Goal: Use online tool/utility: Use online tool/utility

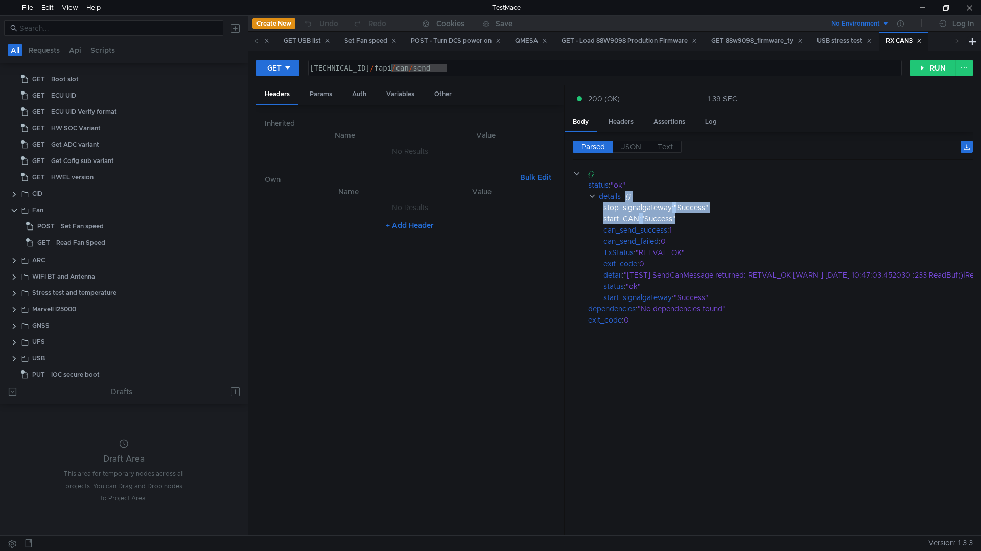
scroll to position [357, 0]
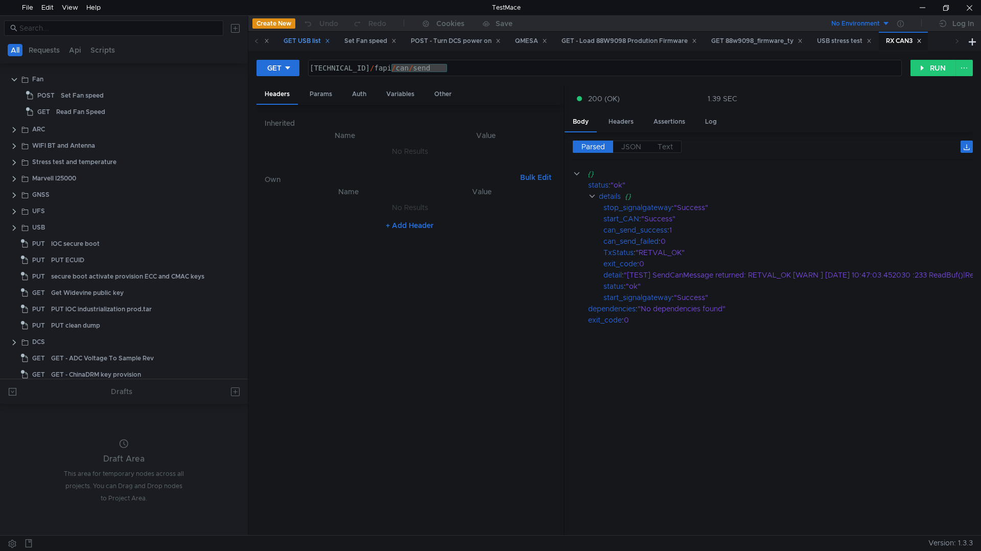
click at [330, 41] on icon at bounding box center [327, 40] width 5 height 5
click at [336, 42] on icon at bounding box center [332, 40] width 5 height 5
click at [373, 41] on icon at bounding box center [370, 40] width 5 height 5
click at [367, 41] on div "BT scan" at bounding box center [359, 41] width 33 height 11
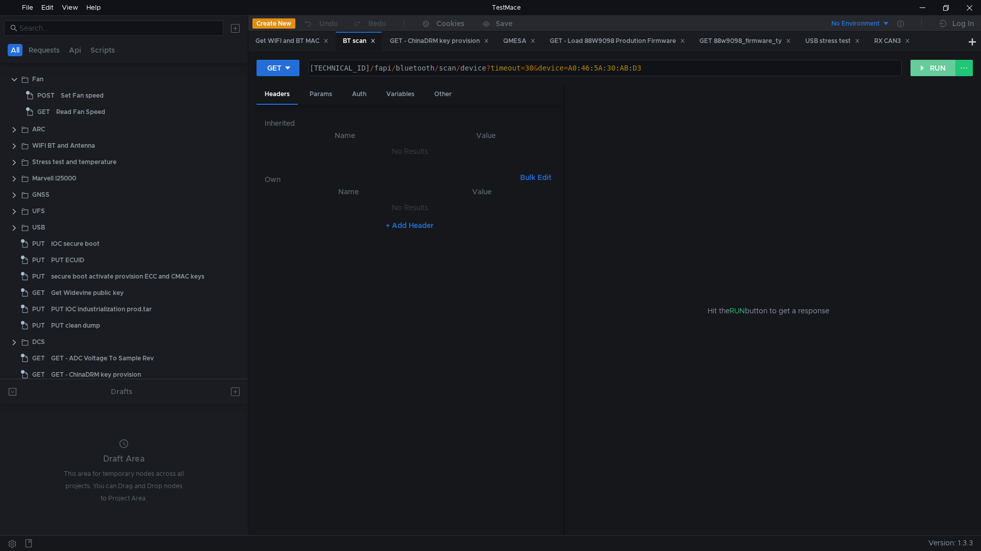
click at [926, 66] on button "RUN" at bounding box center [932, 68] width 45 height 16
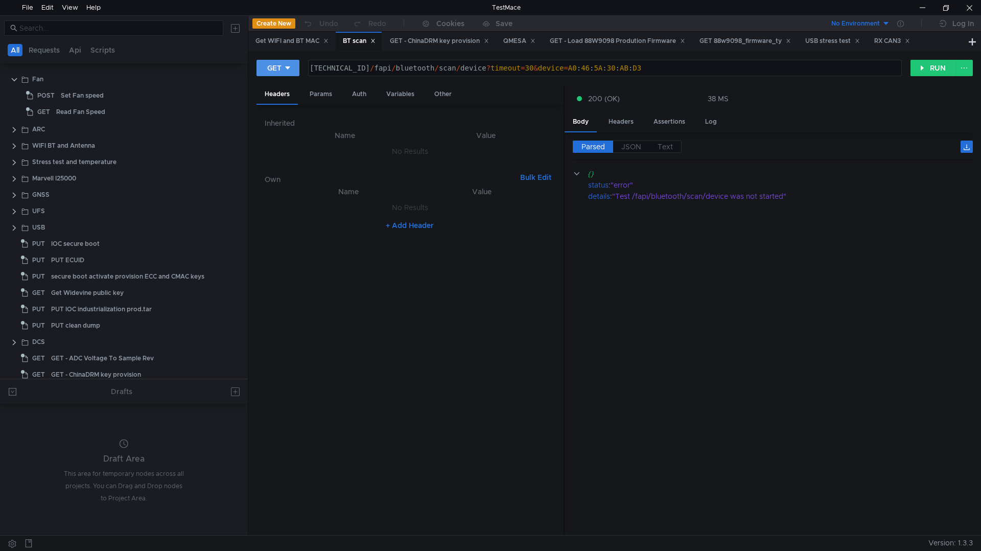
click at [290, 69] on icon at bounding box center [287, 67] width 7 height 7
click at [276, 104] on li "POST" at bounding box center [278, 106] width 44 height 16
click at [919, 70] on button "RUN" at bounding box center [932, 68] width 45 height 16
click at [299, 67] on button "POST" at bounding box center [280, 68] width 48 height 16
click at [281, 92] on li "GET" at bounding box center [280, 89] width 48 height 16
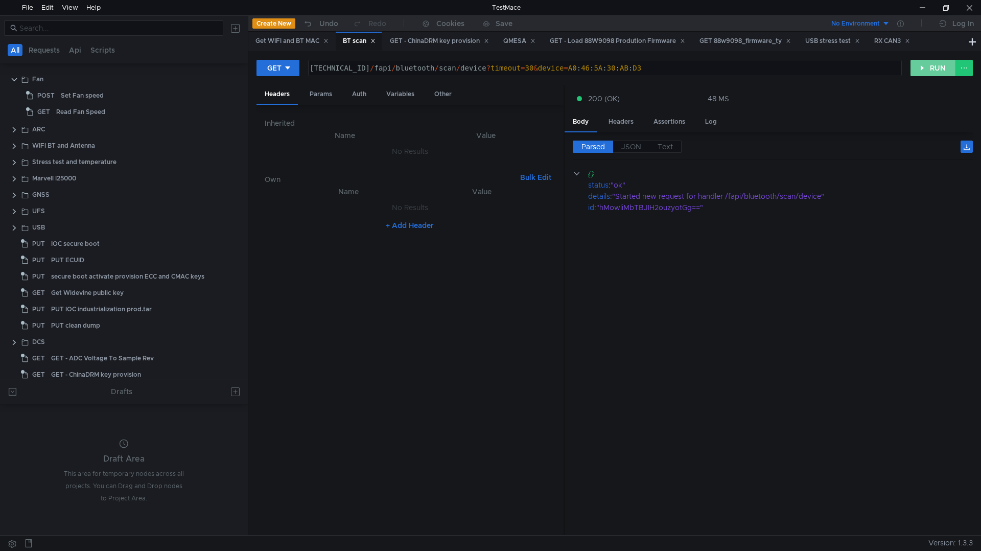
click at [931, 69] on button "RUN" at bounding box center [932, 68] width 45 height 16
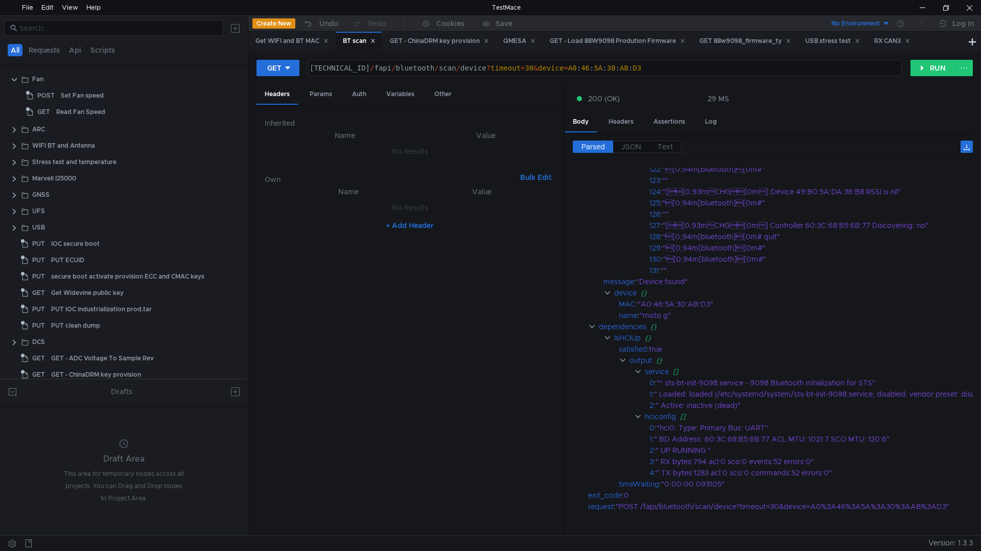
scroll to position [1736, 0]
click at [943, 74] on button "RUN" at bounding box center [932, 68] width 45 height 16
click at [695, 322] on div "{}" at bounding box center [823, 326] width 347 height 11
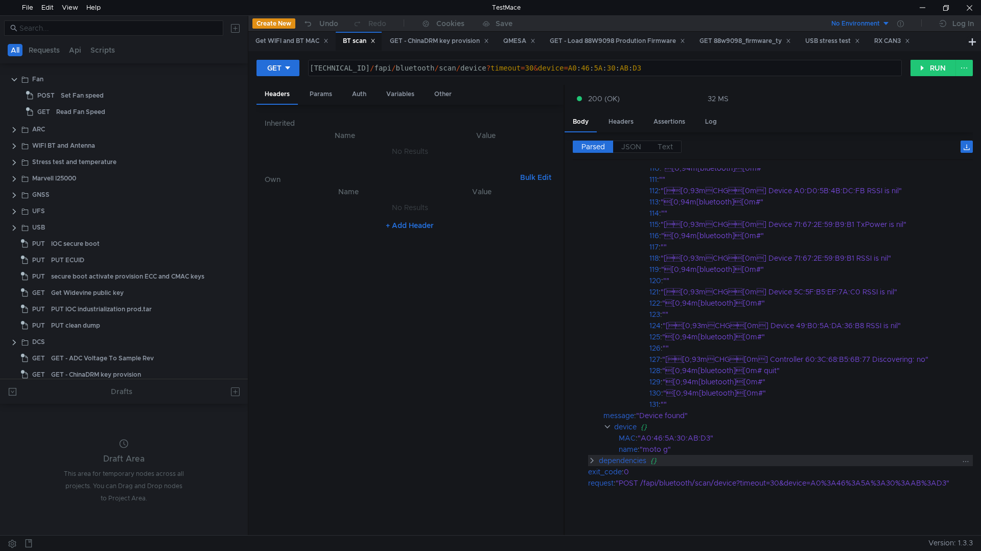
scroll to position [1590, 0]
click at [707, 118] on div "Log" at bounding box center [711, 121] width 28 height 19
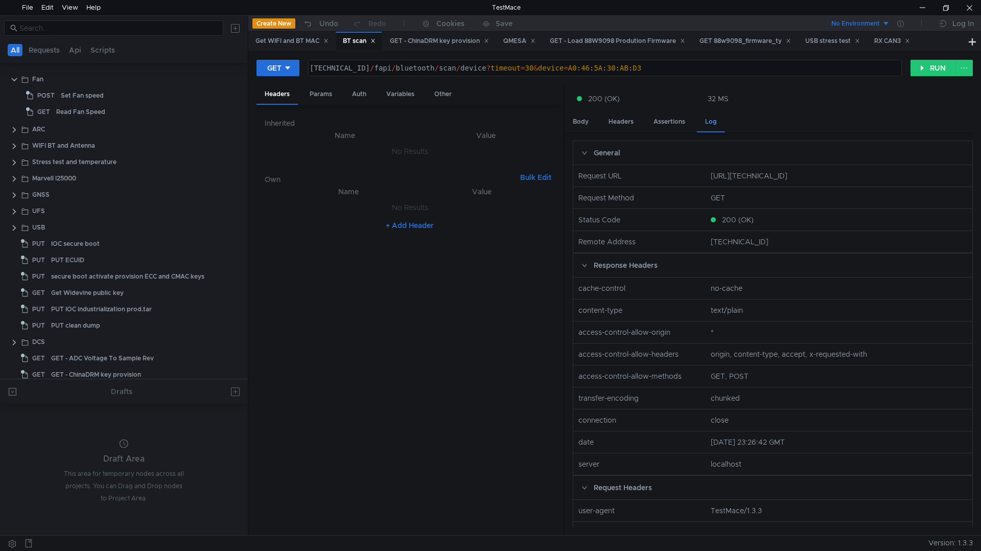
click at [711, 122] on div "Log" at bounding box center [711, 122] width 28 height 20
click at [613, 122] on div "Headers" at bounding box center [620, 121] width 41 height 19
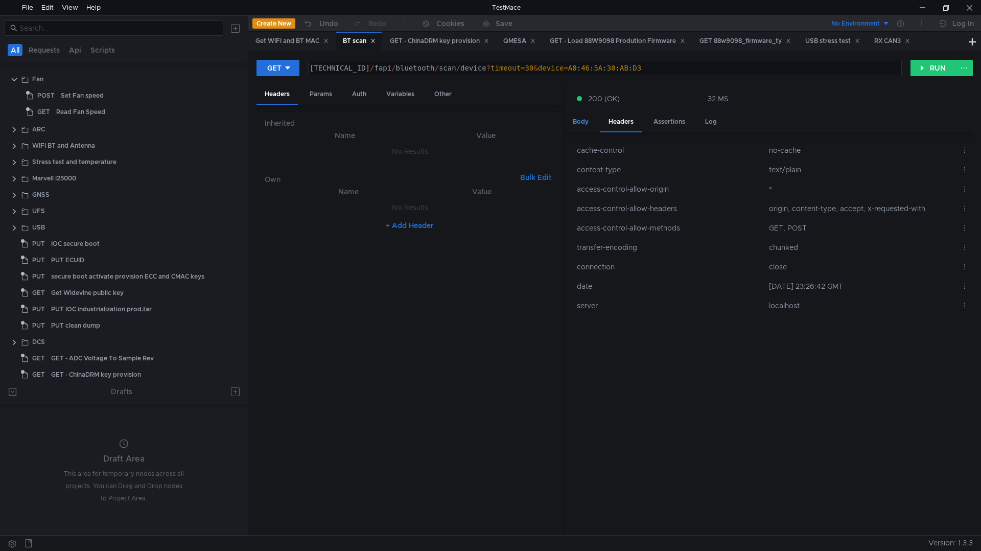
click at [582, 122] on div "Body" at bounding box center [580, 121] width 32 height 19
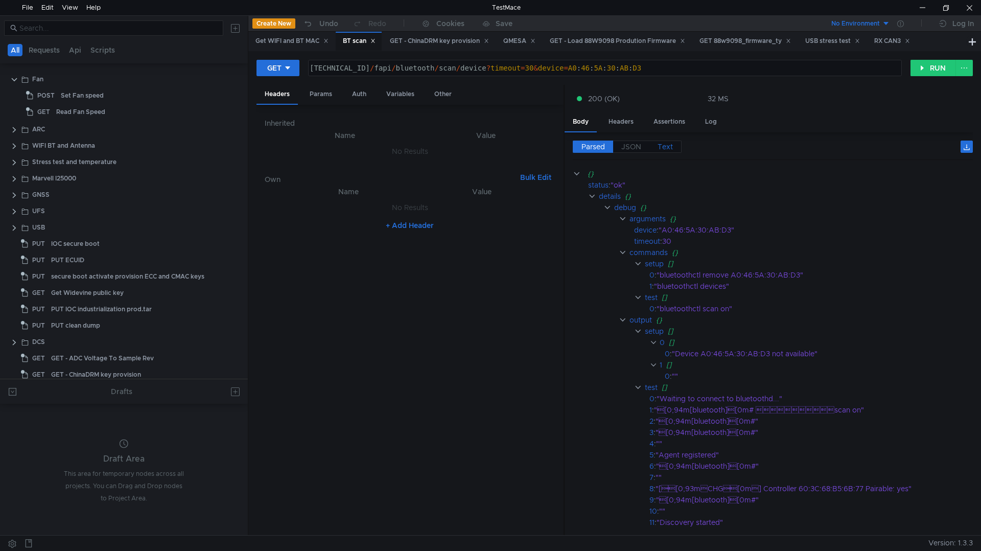
click at [666, 144] on span "Text" at bounding box center [664, 146] width 15 height 9
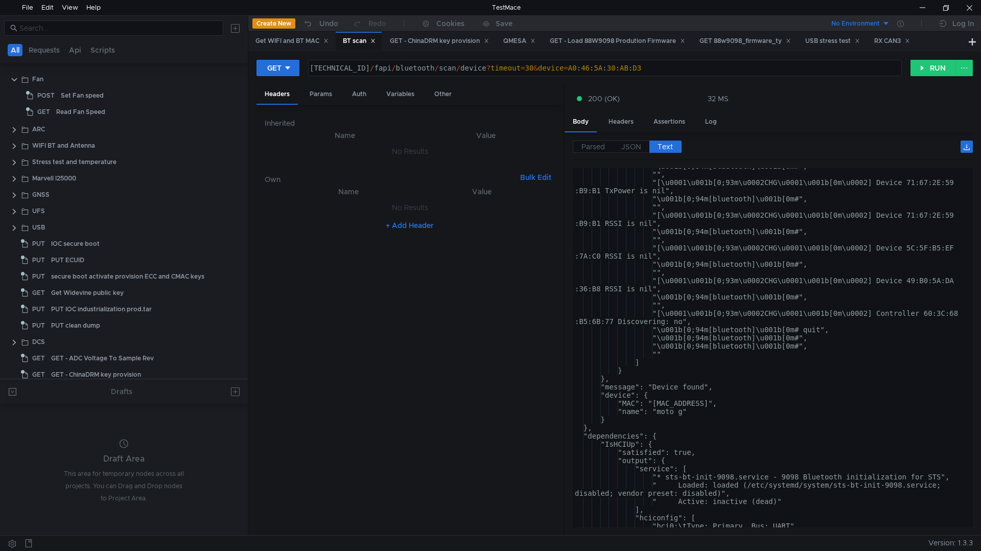
scroll to position [1488, 0]
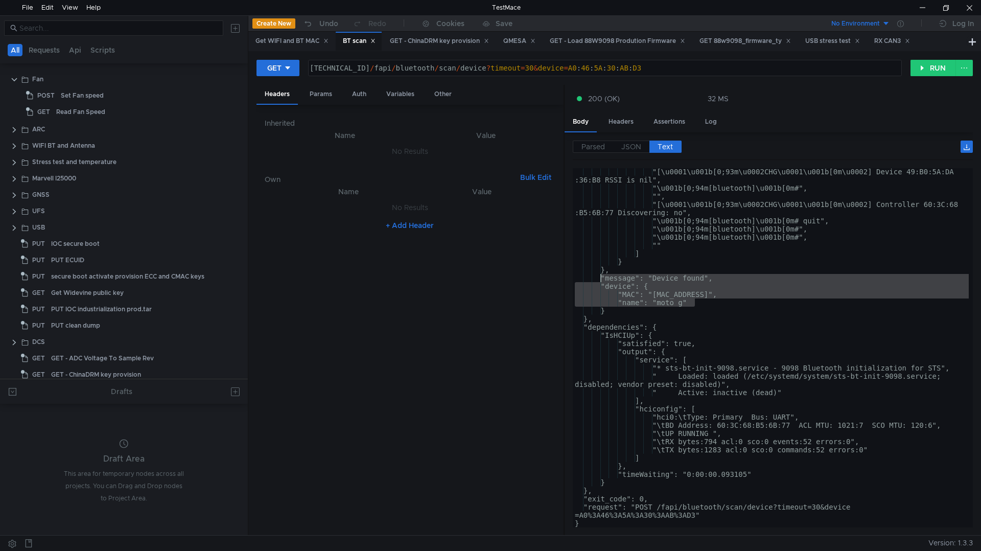
drag, startPoint x: 710, startPoint y: 306, endPoint x: 601, endPoint y: 282, distance: 112.0
click at [601, 282] on div ""[\u0001\u001b[0;93m\u0002CHG\u0001\u001b[0m\u0002] Device 49:B0:5A:DA :36:B8 R…" at bounding box center [771, 360] width 396 height 384
type textarea ""message": "Device found", "device": {"
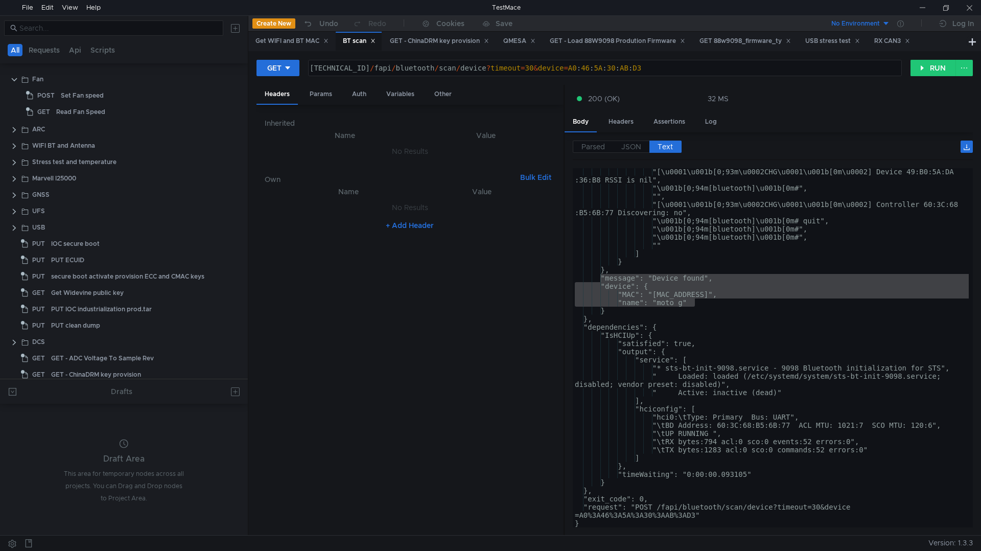
click at [689, 71] on div "160.48.199.99:8080 / fapi / bluetooth / scan / device ? timeout = 30 & device =…" at bounding box center [603, 76] width 592 height 25
type textarea "[TECHNICAL_ID]/fapi/bluetooth/scan/device?timeout=30&device=A0:46:5A:30:AB:D3"
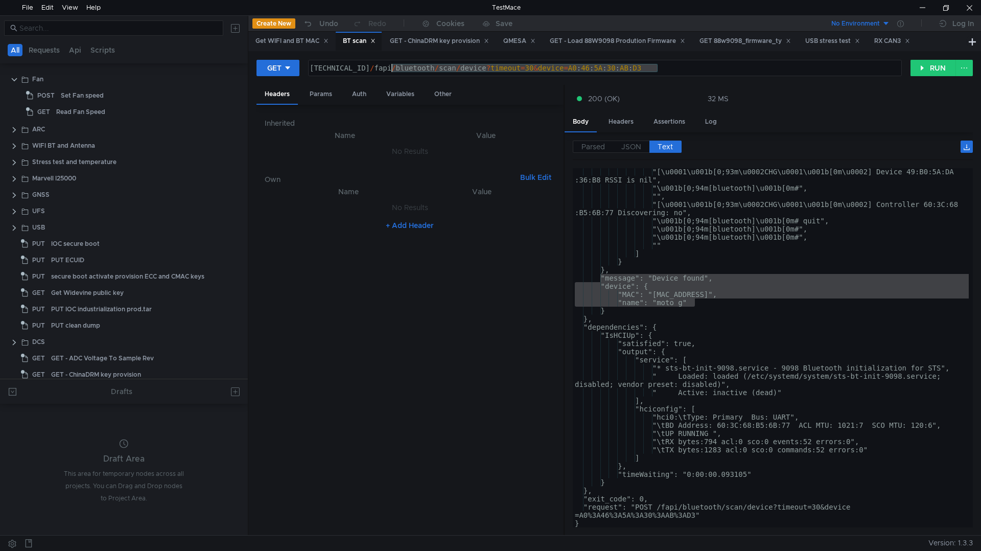
drag, startPoint x: 685, startPoint y: 67, endPoint x: 390, endPoint y: 64, distance: 294.7
click at [390, 64] on div "160.48.199.99:8080 / fapi / bluetooth / scan / device ? timeout = 30 & device =…" at bounding box center [603, 76] width 592 height 25
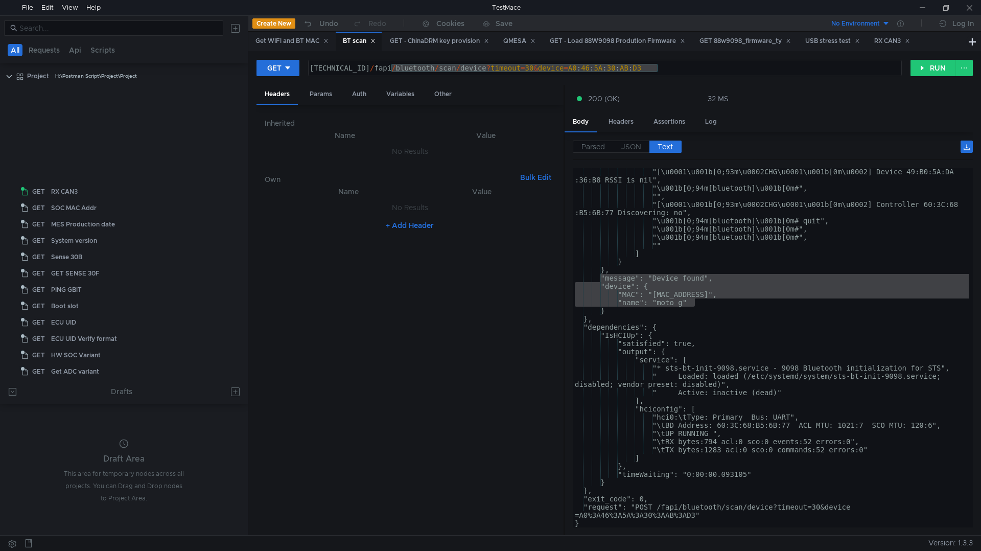
scroll to position [1488, 0]
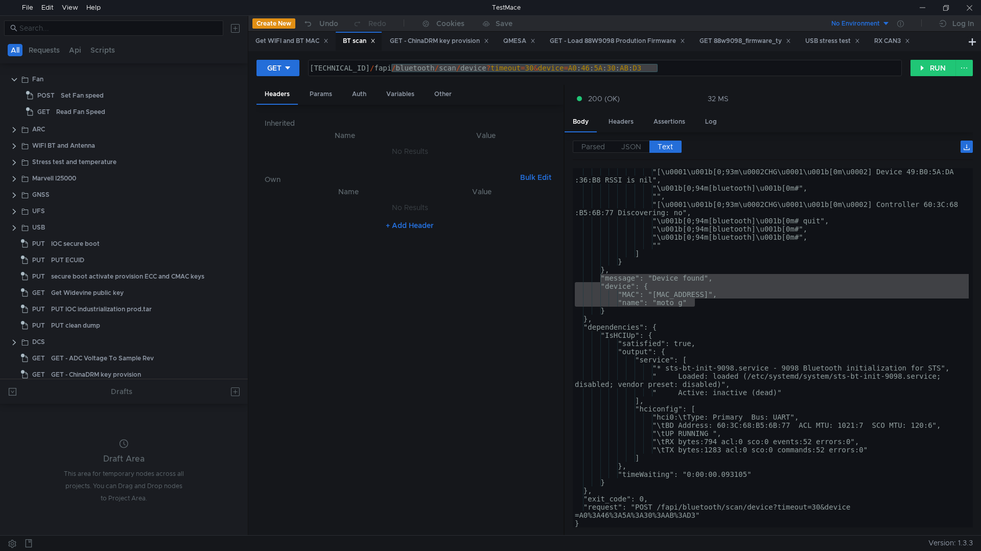
scroll to position [1488, 0]
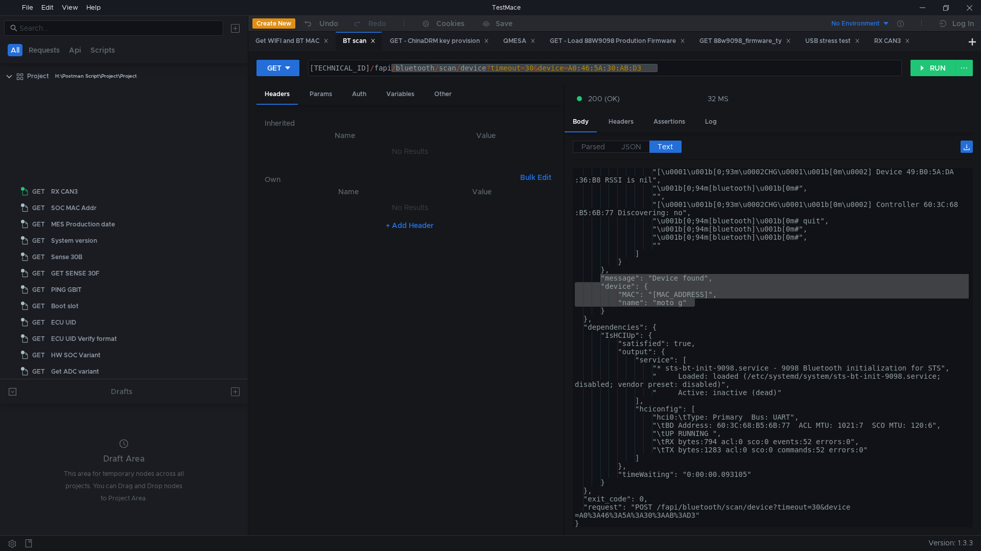
scroll to position [1488, 0]
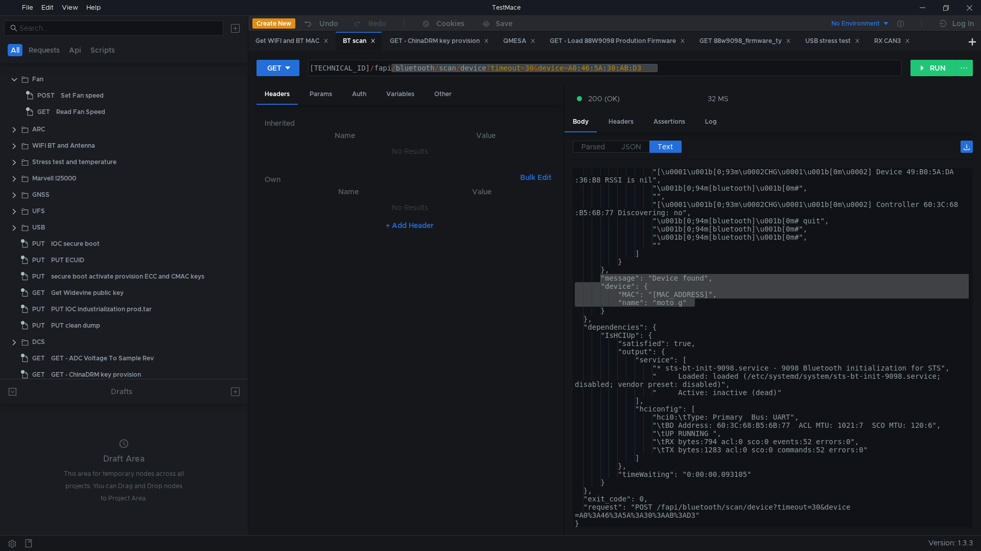
scroll to position [1488, 0]
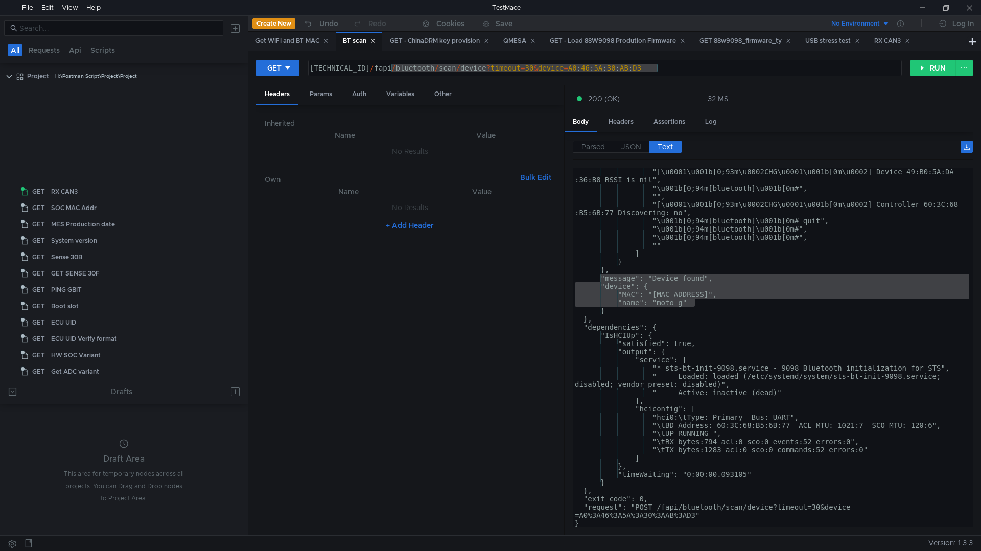
scroll to position [1488, 0]
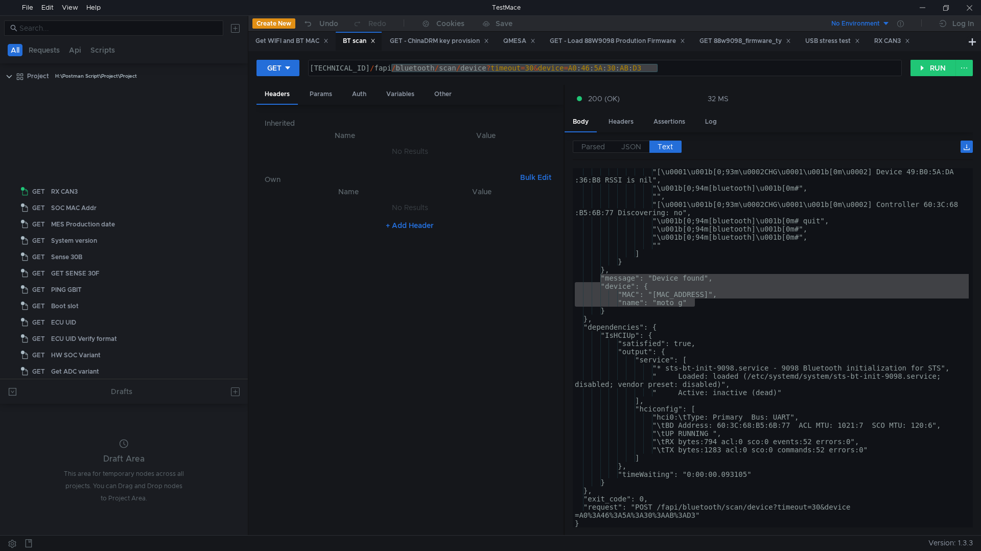
scroll to position [1488, 0]
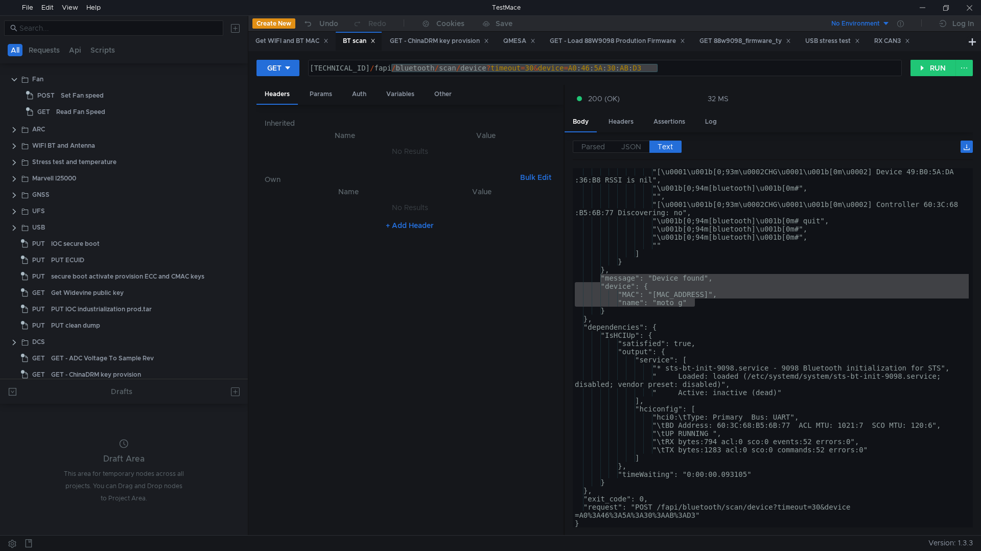
scroll to position [1488, 0]
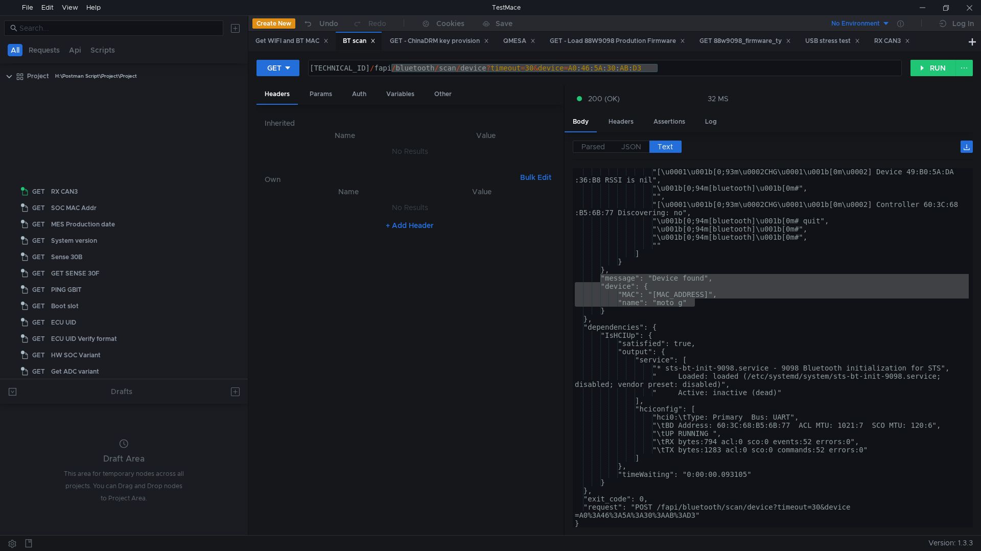
scroll to position [1488, 0]
